Goal: Find specific page/section: Find specific page/section

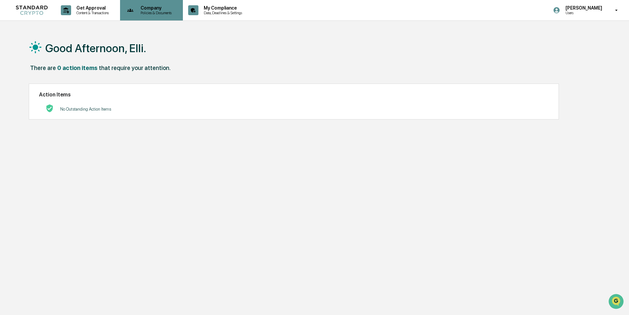
click at [156, 7] on p "Company" at bounding box center [155, 7] width 40 height 5
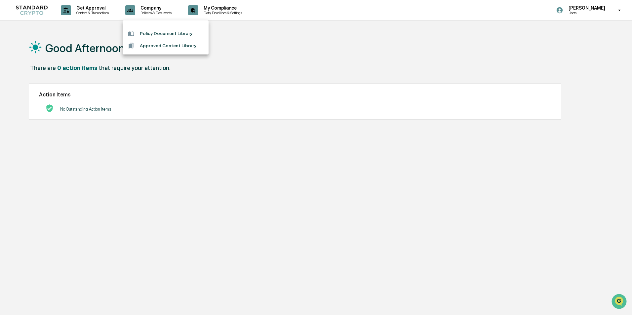
click at [159, 31] on li "Policy Document Library" at bounding box center [166, 33] width 86 height 12
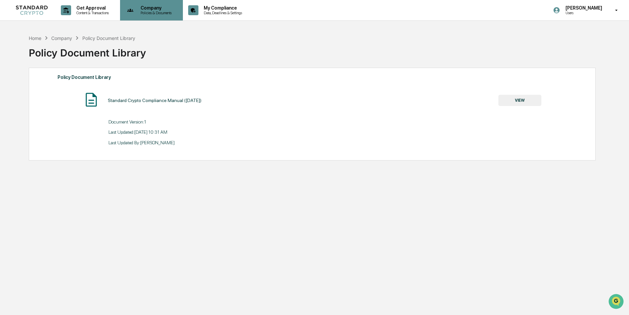
click at [160, 11] on p "Policies & Documents" at bounding box center [155, 13] width 40 height 5
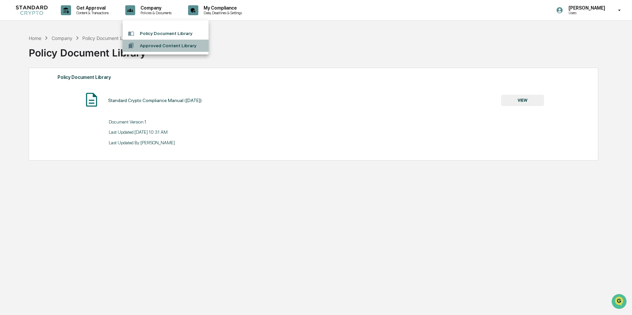
click at [166, 45] on li "Approved Content Library" at bounding box center [166, 46] width 86 height 12
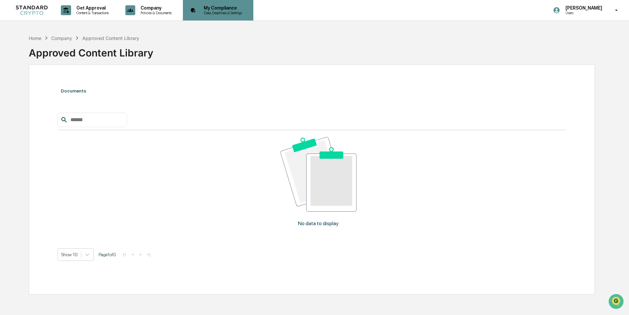
click at [234, 8] on p "My Compliance" at bounding box center [221, 7] width 47 height 5
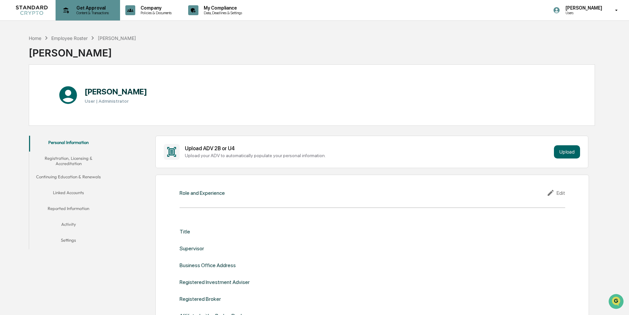
click at [94, 11] on p "Content & Transactions" at bounding box center [91, 13] width 41 height 5
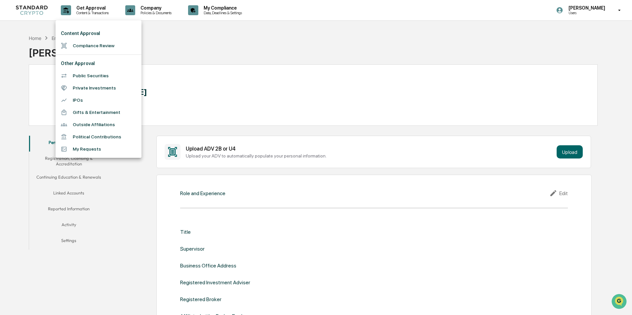
click at [153, 11] on div at bounding box center [316, 157] width 632 height 315
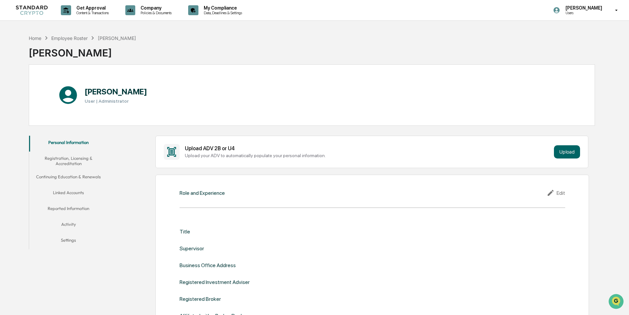
click at [151, 11] on p "Policies & Documents" at bounding box center [155, 13] width 40 height 5
click at [151, 31] on li "Policy Document Library" at bounding box center [166, 33] width 86 height 12
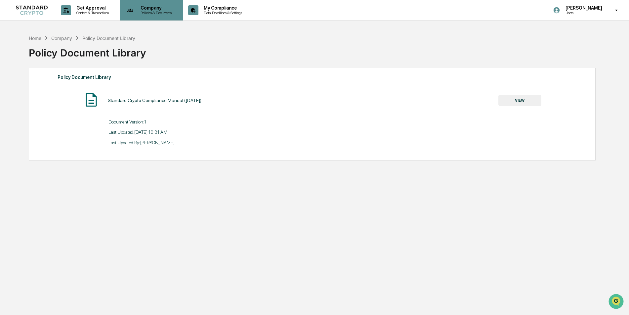
click at [148, 15] on div "Company Policies & Documents" at bounding box center [151, 10] width 57 height 20
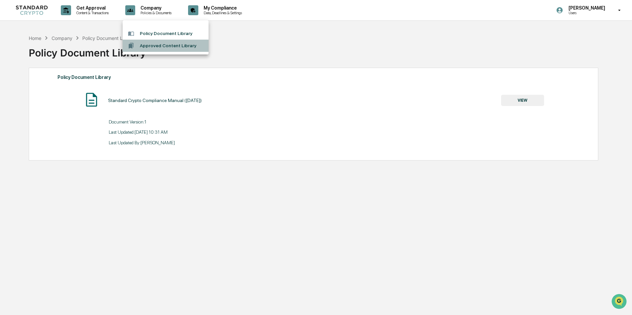
click at [155, 47] on li "Approved Content Library" at bounding box center [166, 46] width 86 height 12
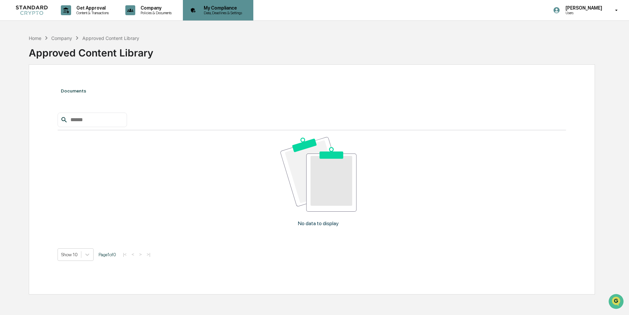
click at [225, 12] on p "Data, Deadlines & Settings" at bounding box center [221, 13] width 47 height 5
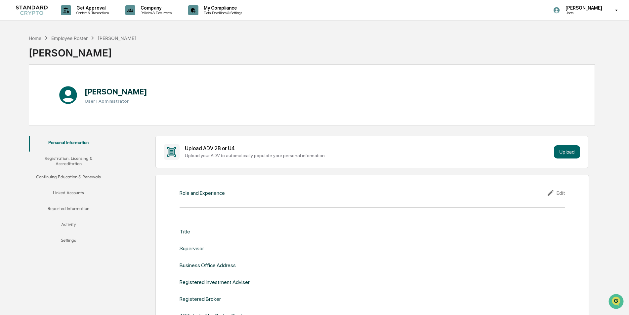
click at [71, 211] on button "Reported Information" at bounding box center [68, 210] width 79 height 16
